Goal: Task Accomplishment & Management: Manage account settings

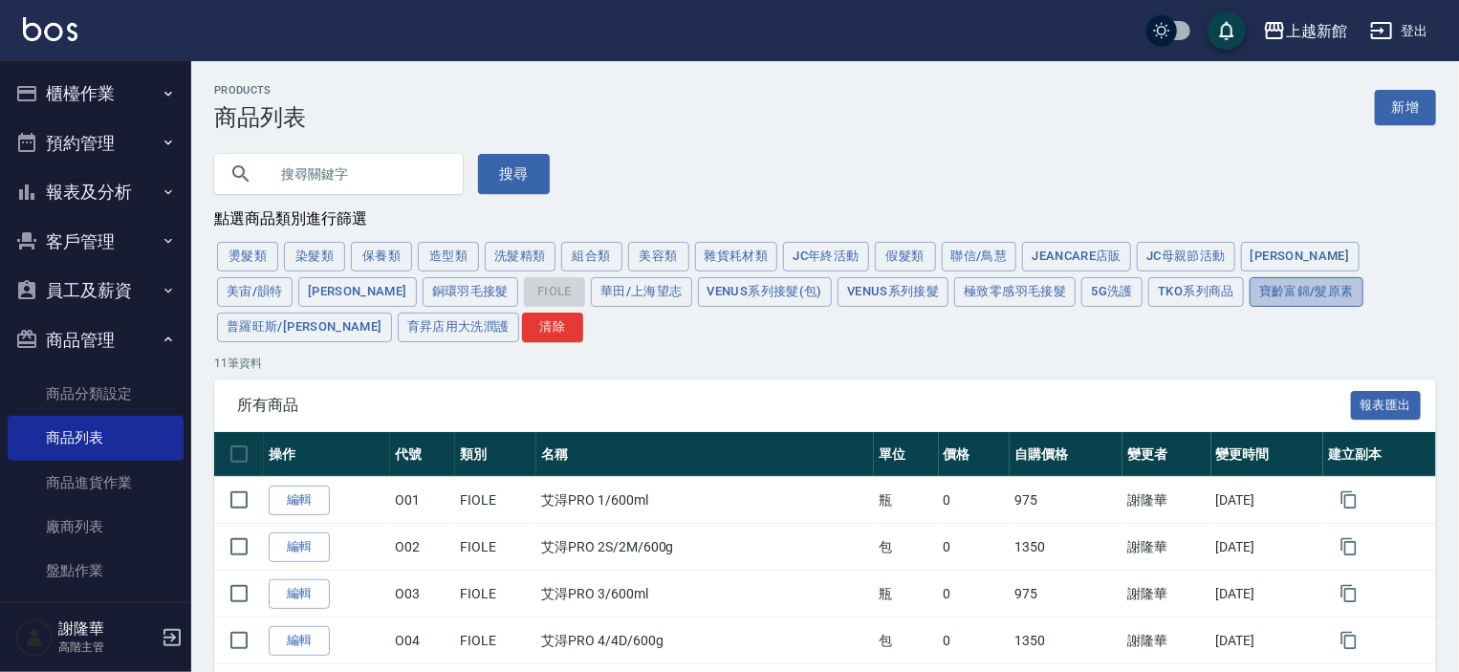
click at [1250, 289] on button "寶齡富錦/髮原素" at bounding box center [1307, 292] width 114 height 30
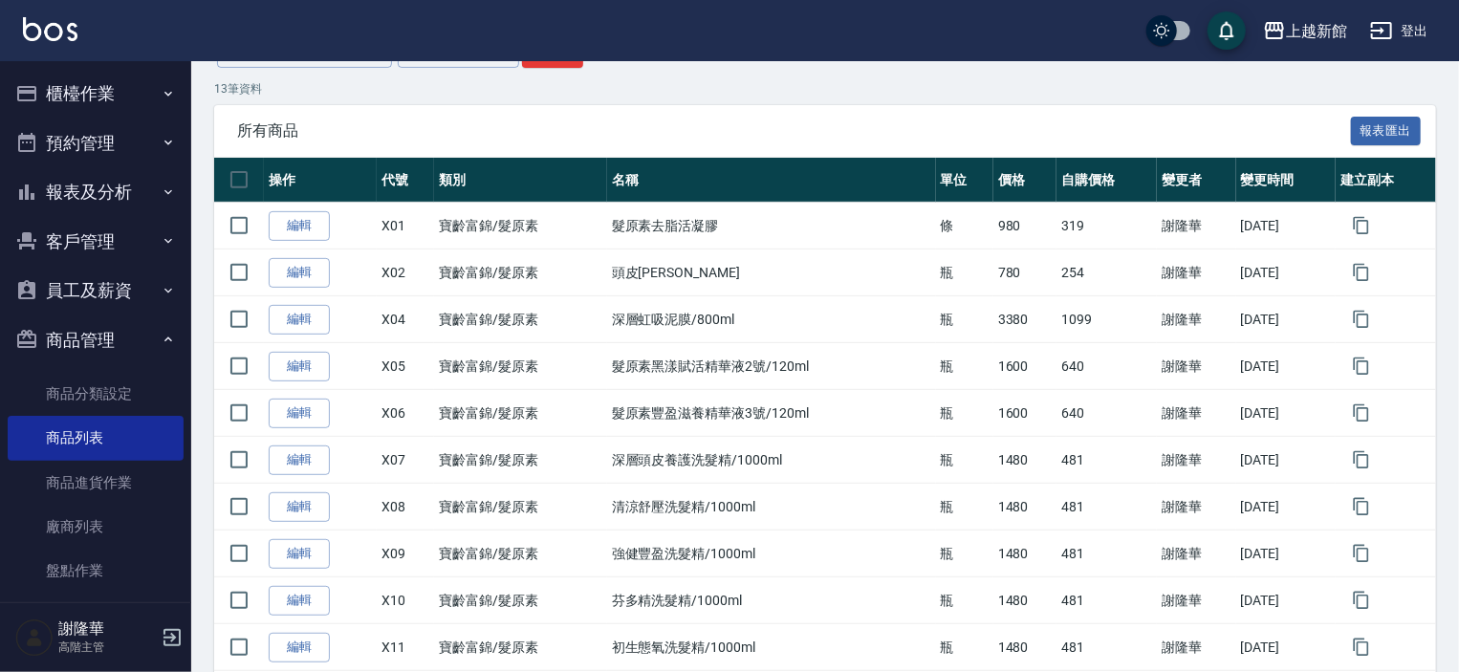
scroll to position [120, 0]
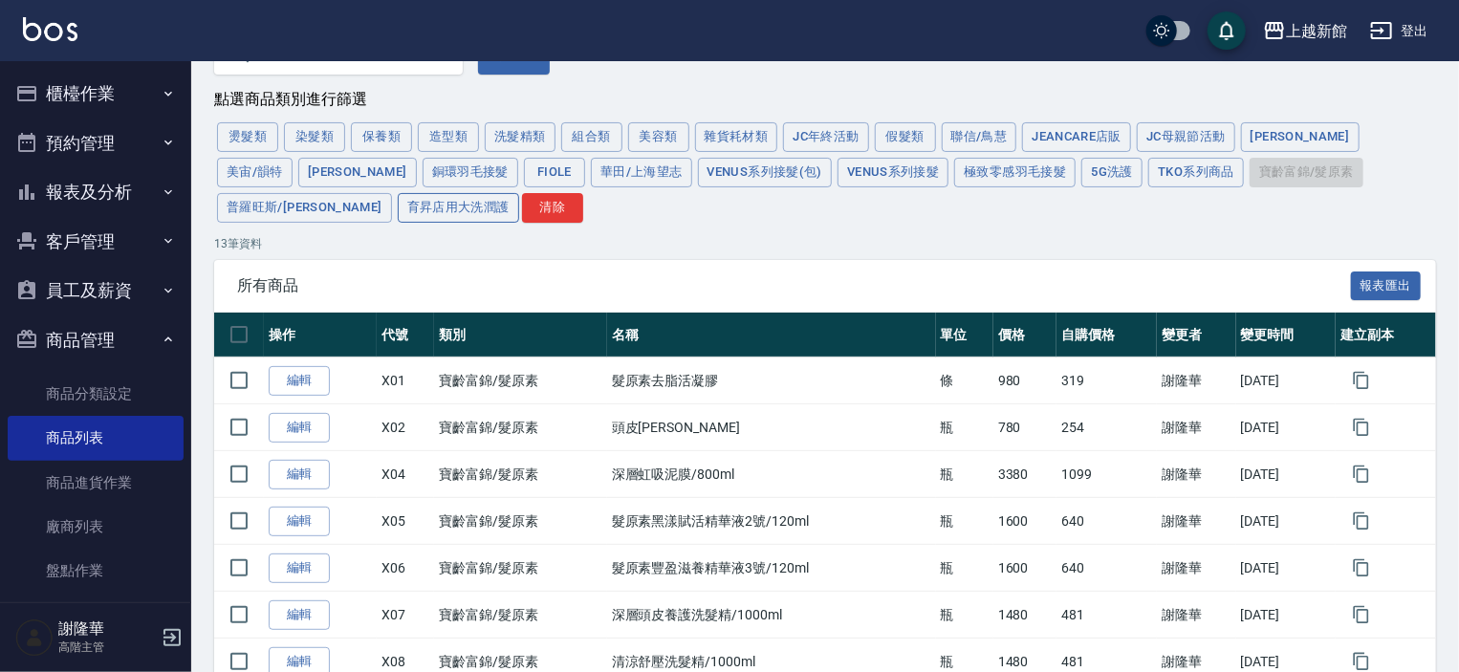
click at [398, 206] on button "育昇店用大洗潤護" at bounding box center [458, 208] width 121 height 30
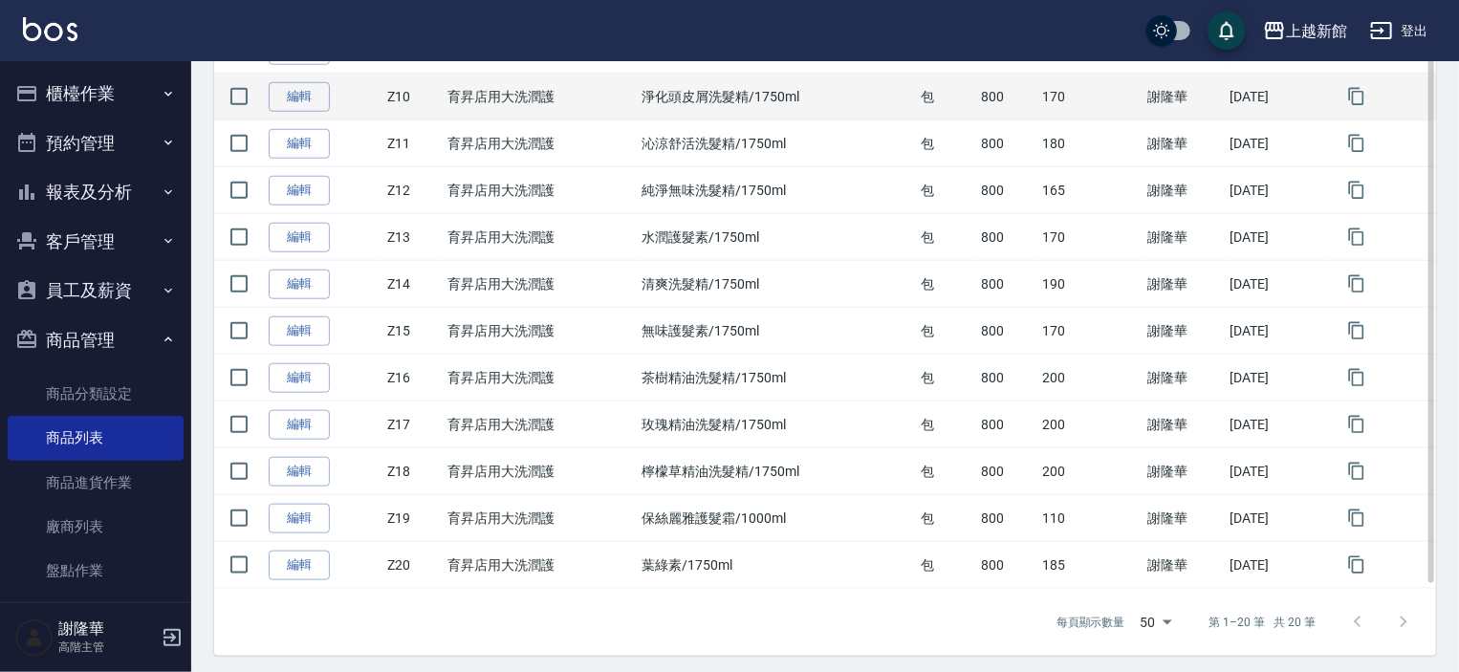
scroll to position [829, 0]
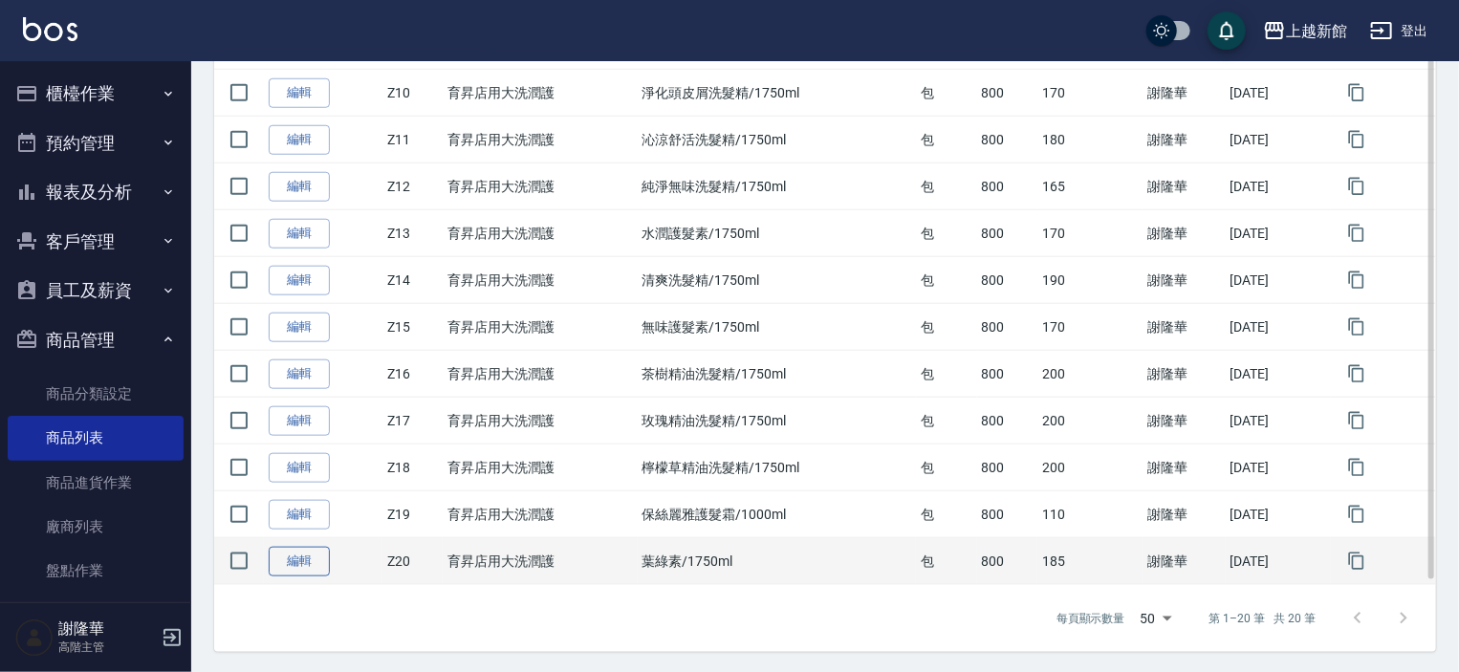
click at [299, 558] on link "編輯" at bounding box center [299, 562] width 61 height 30
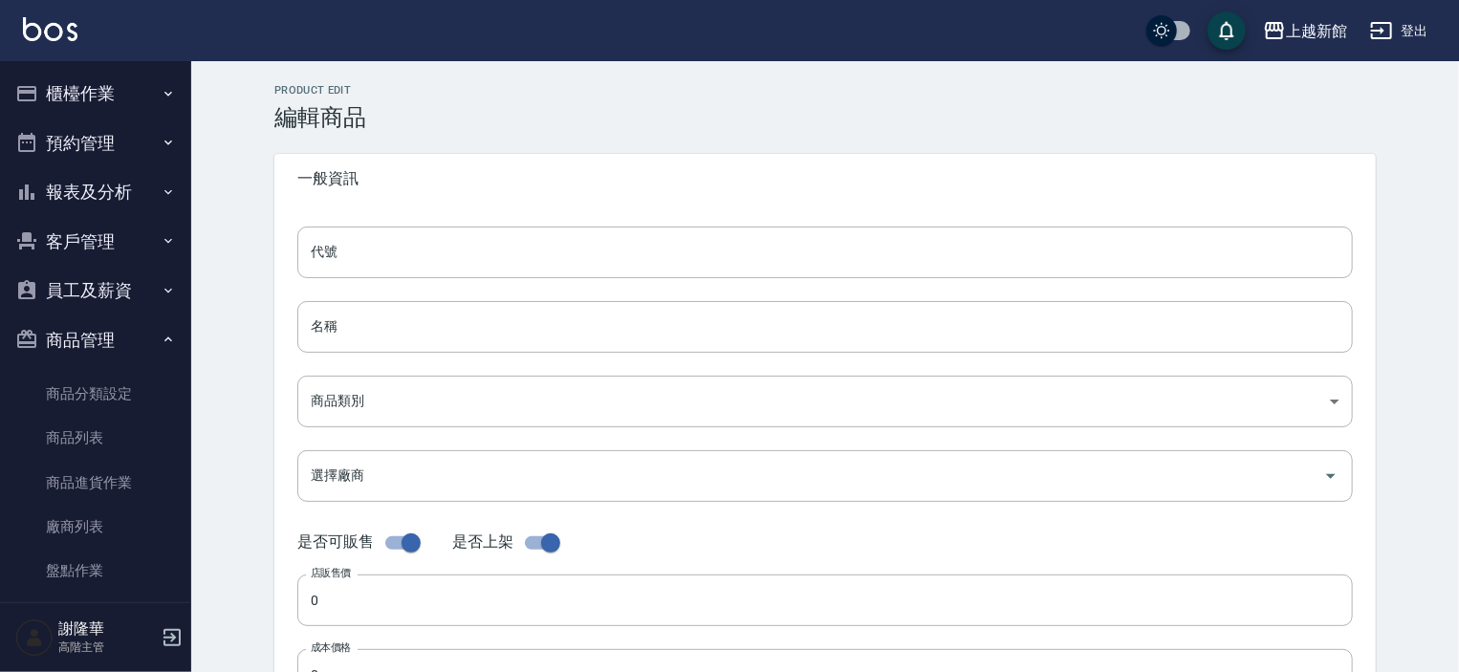
type input "Z20"
type input "葉綠素/1750ml"
type input "326d4e6b-fed9-41fe-bad6-c01fb836a427"
type input "1 育昇"
type input "800"
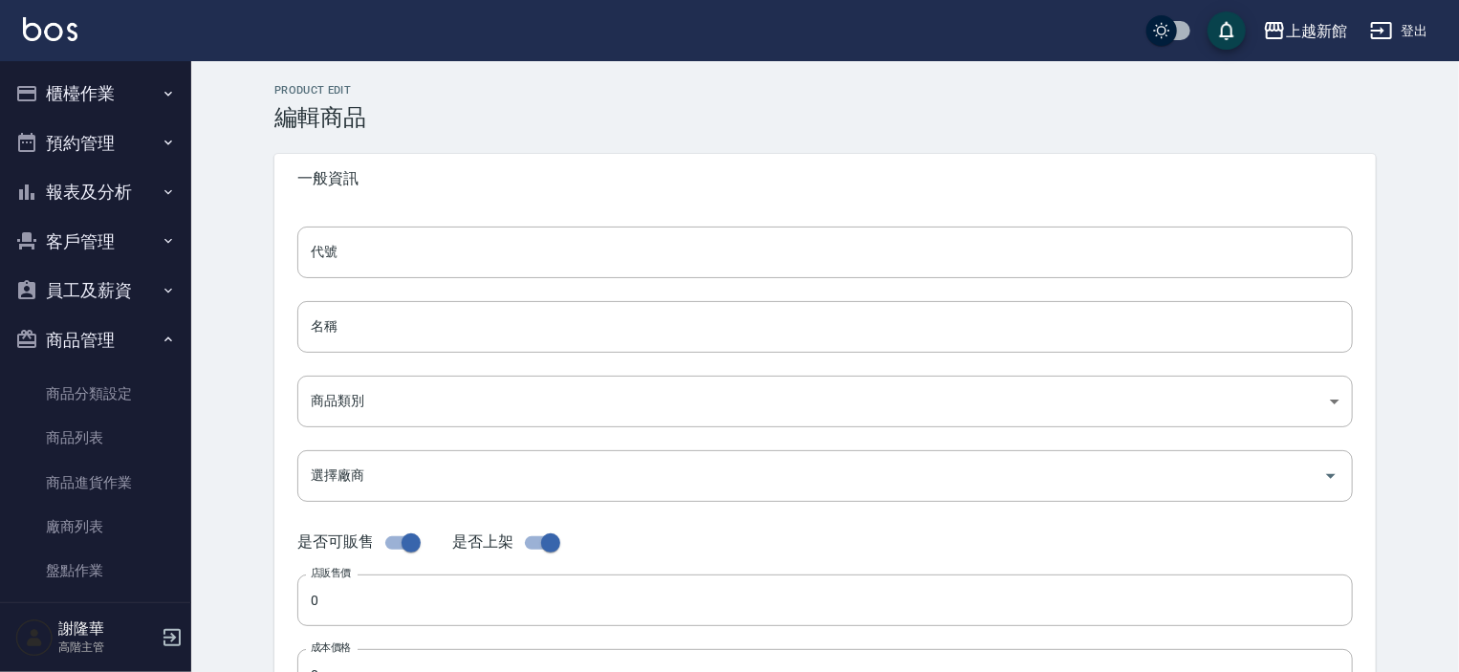
type input "185"
type input "包"
type input "UNSET"
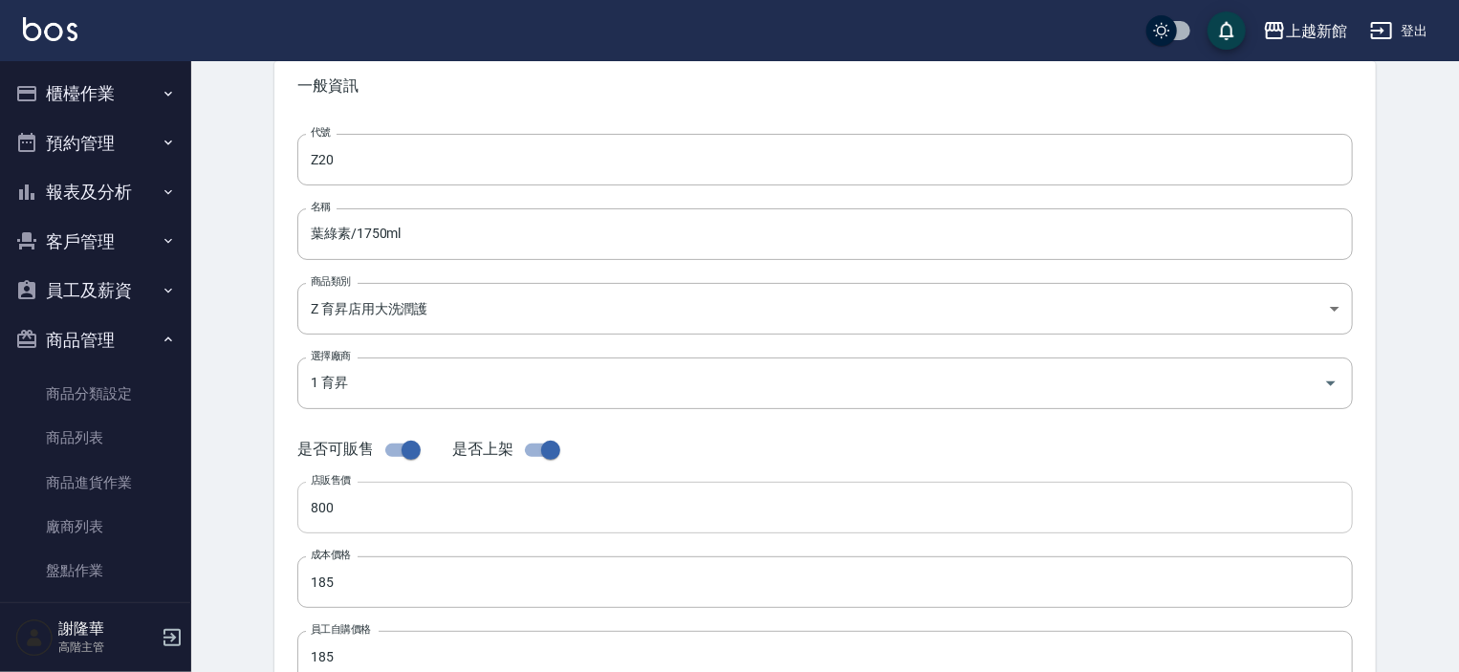
scroll to position [96, 0]
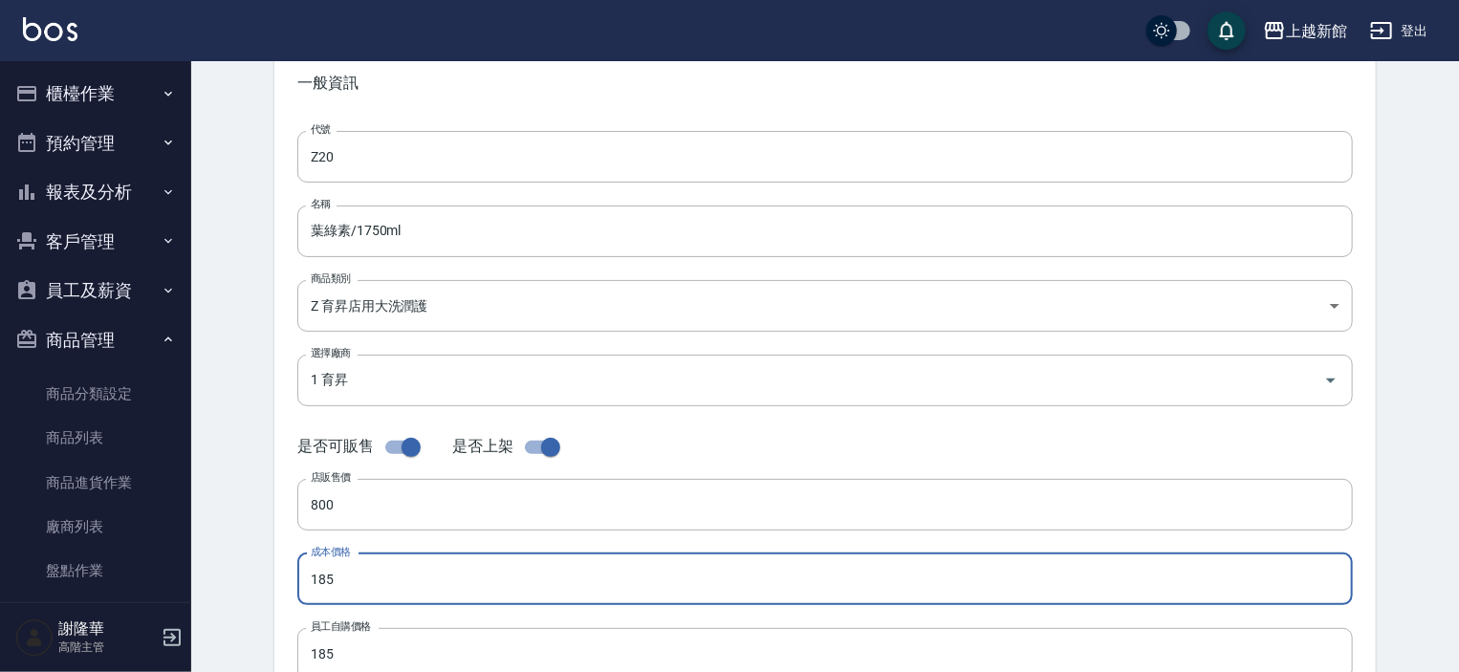
drag, startPoint x: 353, startPoint y: 583, endPoint x: 182, endPoint y: 573, distance: 171.5
click at [182, 573] on div "上越新館 登出 櫃檯作業 打帳單 帳單列表 掛單列表 座位開單 營業儀表板 現金收支登錄 高階收支登錄 材料自購登錄 每日結帳 排班表 現場電腦打卡 掃碼打卡…" at bounding box center [729, 563] width 1459 height 1319
type input "190"
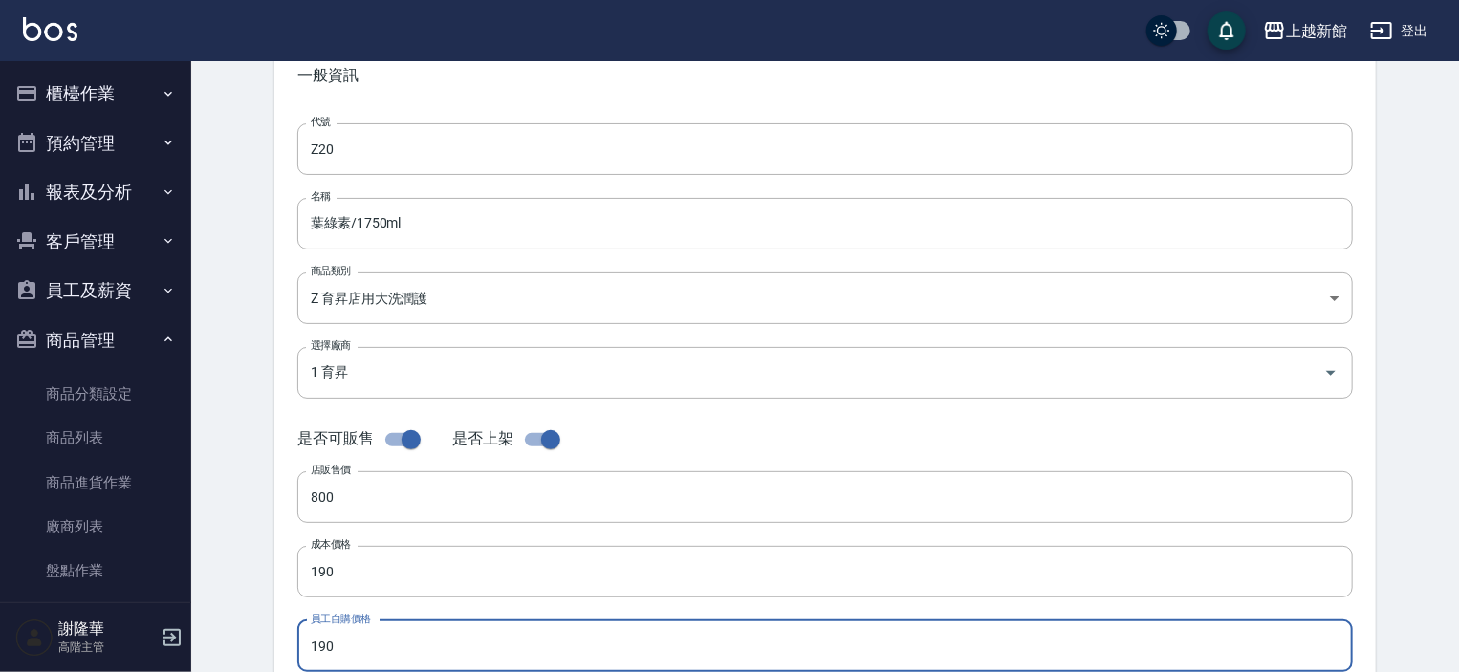
type input "190"
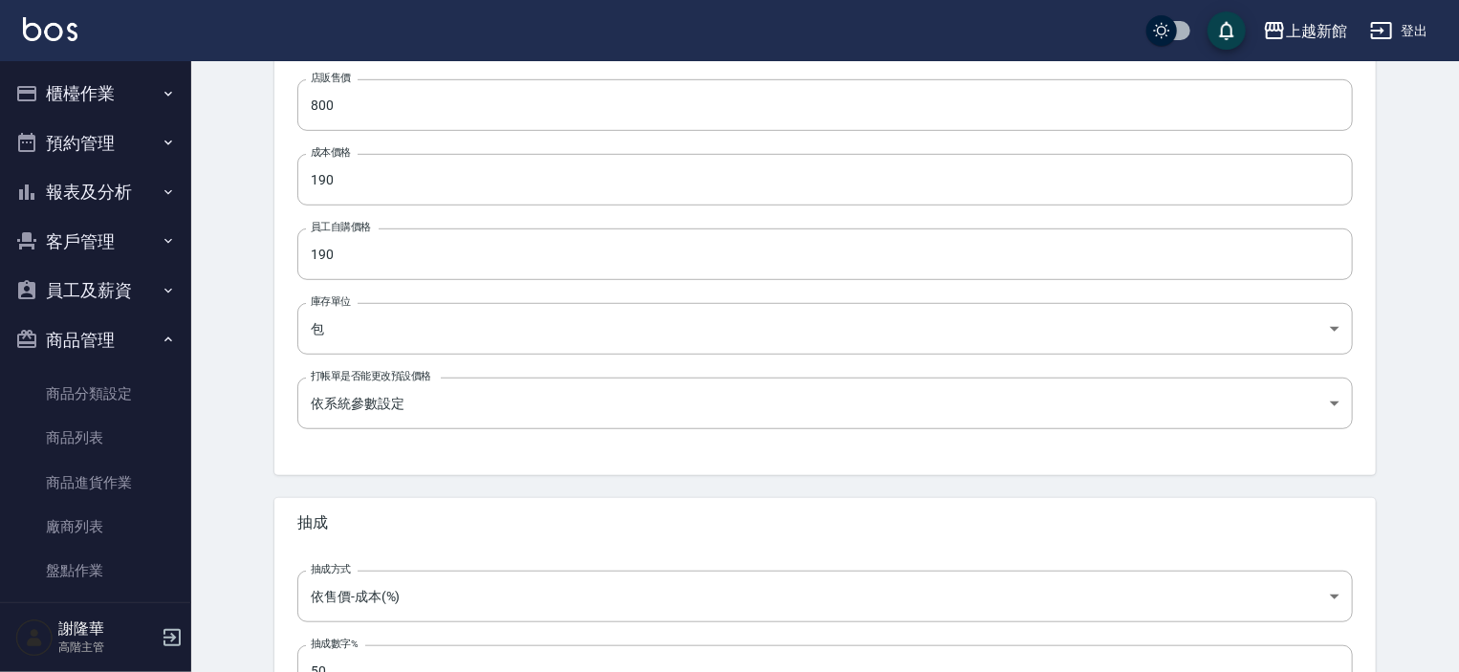
scroll to position [646, 0]
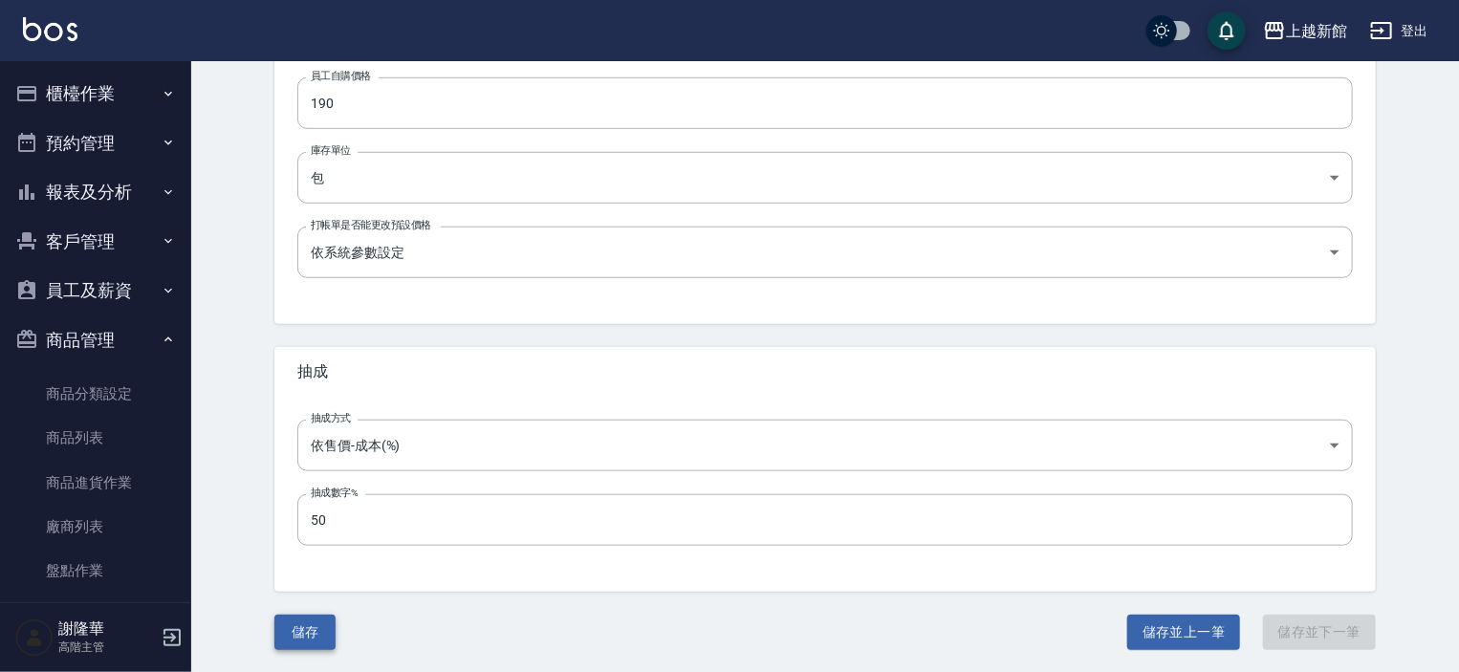
click at [314, 634] on button "儲存" at bounding box center [304, 632] width 61 height 35
